Goal: Task Accomplishment & Management: Manage account settings

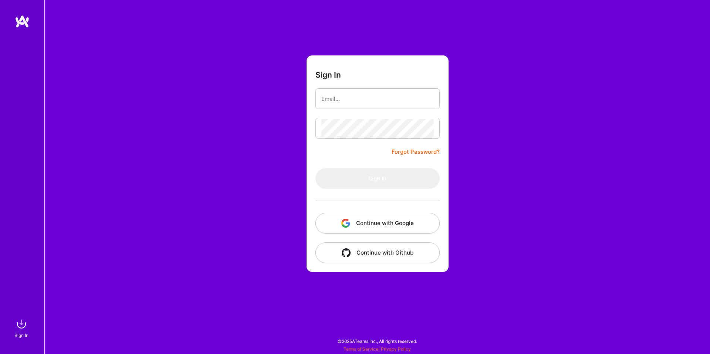
click at [359, 223] on button "Continue with Google" at bounding box center [377, 223] width 124 height 21
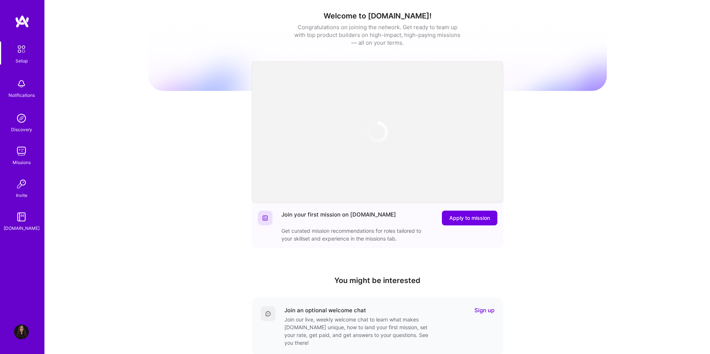
click at [26, 23] on img at bounding box center [22, 21] width 15 height 13
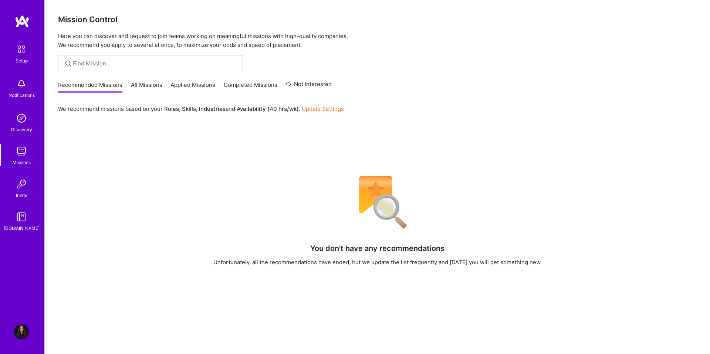
click at [139, 83] on link "All Missions" at bounding box center [146, 87] width 31 height 12
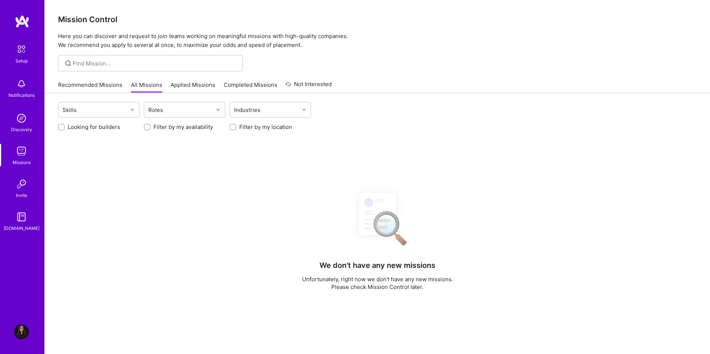
click at [98, 131] on label "Looking for builders" at bounding box center [94, 127] width 53 height 8
click at [65, 130] on input "Looking for builders" at bounding box center [62, 127] width 5 height 5
checkbox input "true"
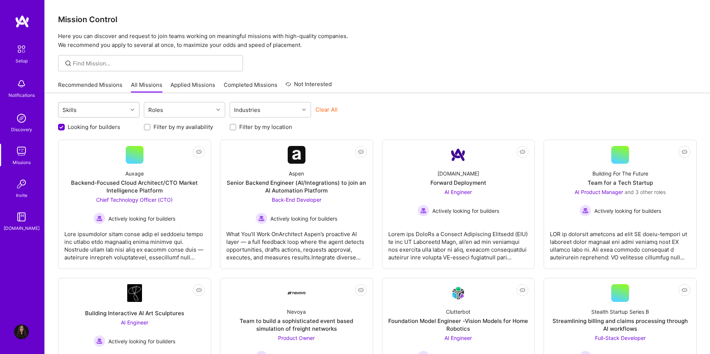
click at [106, 109] on div "Skills" at bounding box center [92, 109] width 69 height 15
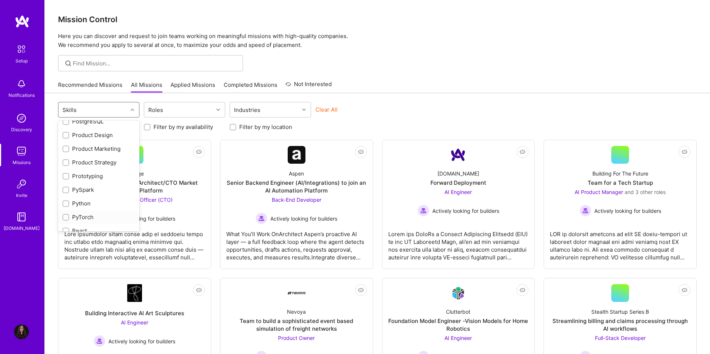
scroll to position [675, 0]
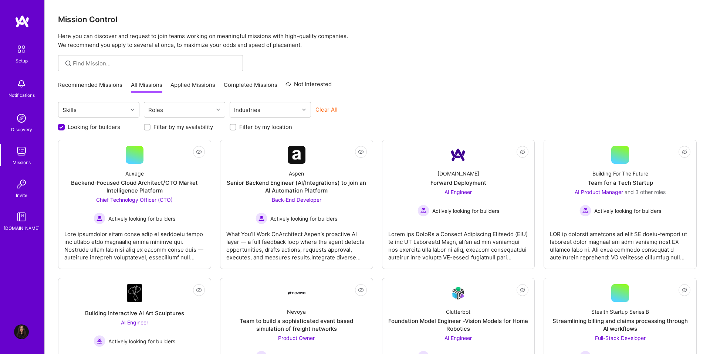
click at [199, 82] on link "Applied Missions" at bounding box center [193, 87] width 45 height 12
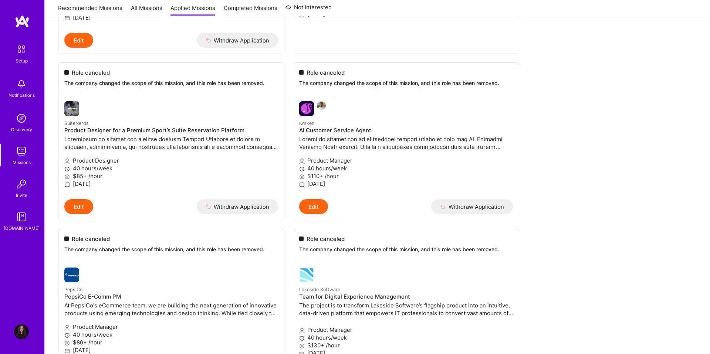
scroll to position [1755, 0]
click at [23, 333] on img at bounding box center [21, 332] width 15 height 15
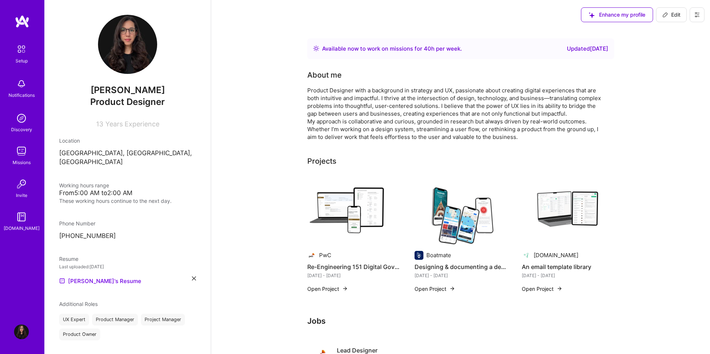
click at [665, 17] on icon at bounding box center [665, 15] width 6 height 6
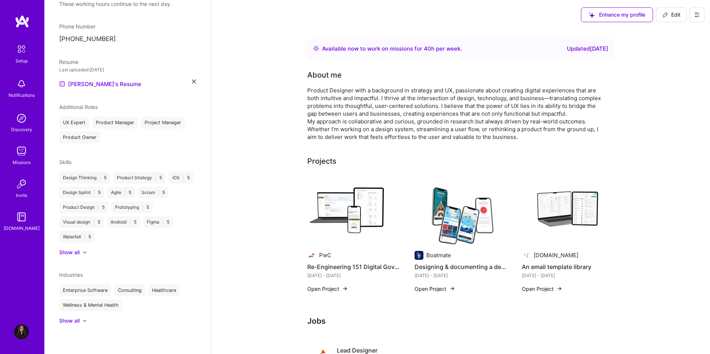
select select "TR"
select select "Right Now"
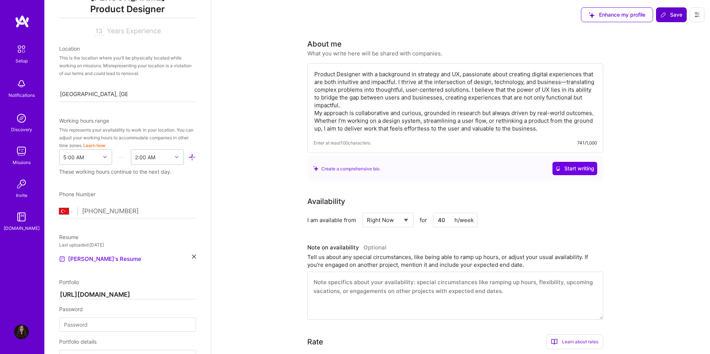
scroll to position [111, 0]
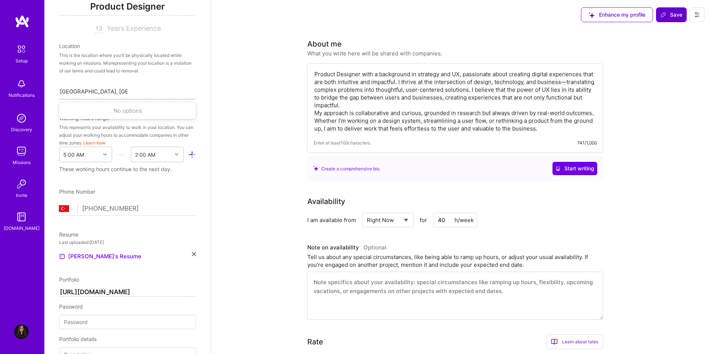
click at [137, 89] on div "[GEOGRAPHIC_DATA], [GEOGRAPHIC_DATA], [GEOGRAPHIC_DATA] [GEOGRAPHIC_DATA], [GEO…" at bounding box center [127, 92] width 137 height 16
click at [137, 89] on div "[GEOGRAPHIC_DATA], [GEOGRAPHIC_DATA], [GEOGRAPHIC_DATA]" at bounding box center [127, 92] width 137 height 16
click at [137, 89] on div "Search location..." at bounding box center [127, 92] width 137 height 16
type input "[GEOGRAPHIC_DATA]"
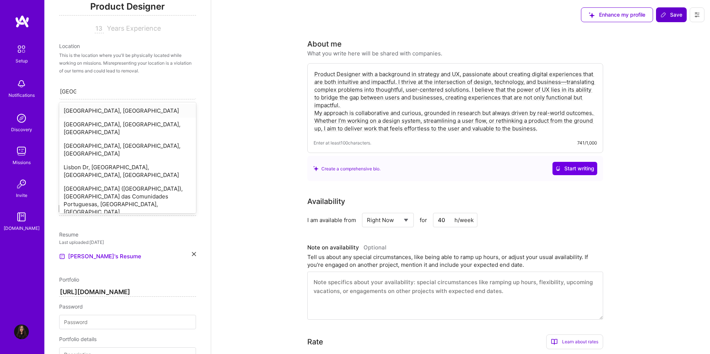
click at [88, 111] on div "[GEOGRAPHIC_DATA], [GEOGRAPHIC_DATA]" at bounding box center [127, 111] width 137 height 14
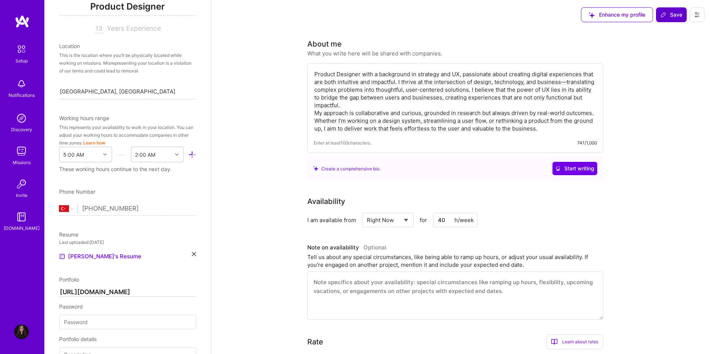
click at [666, 17] on span "Save" at bounding box center [672, 14] width 22 height 7
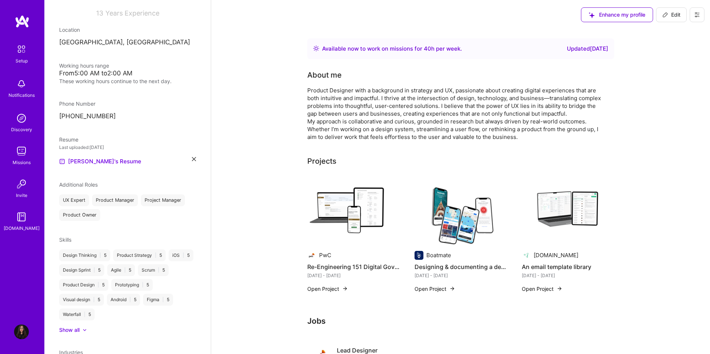
scroll to position [95, 0]
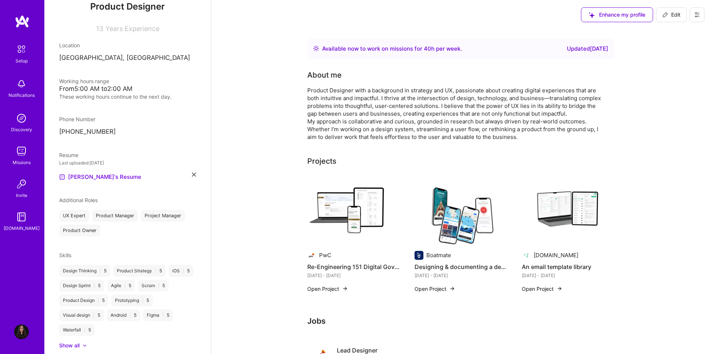
click at [20, 21] on img at bounding box center [22, 21] width 15 height 13
